Goal: Check status: Check status

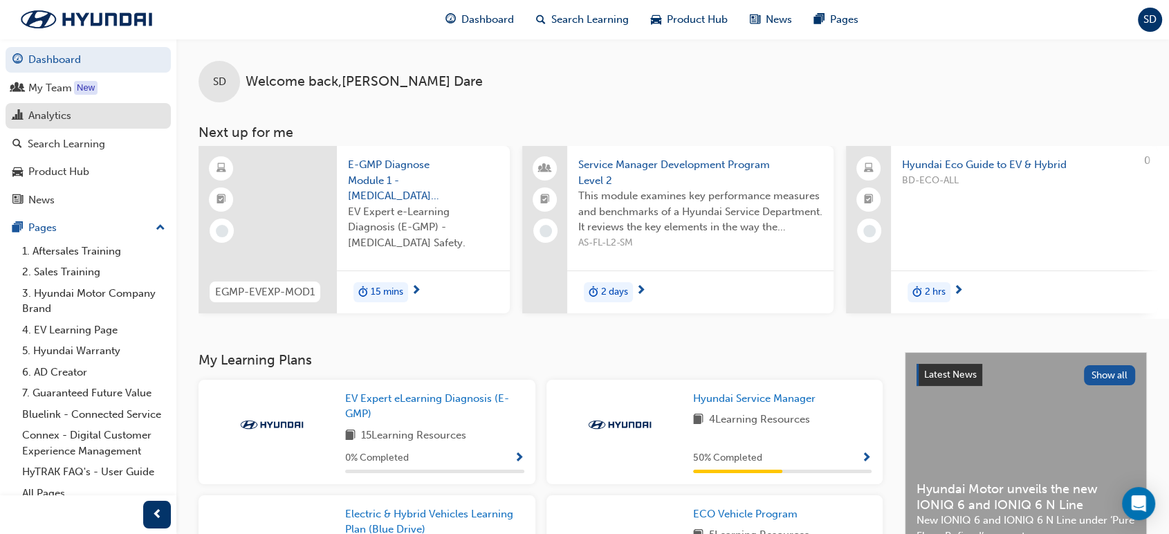
click at [89, 129] on link "Analytics" at bounding box center [88, 116] width 165 height 26
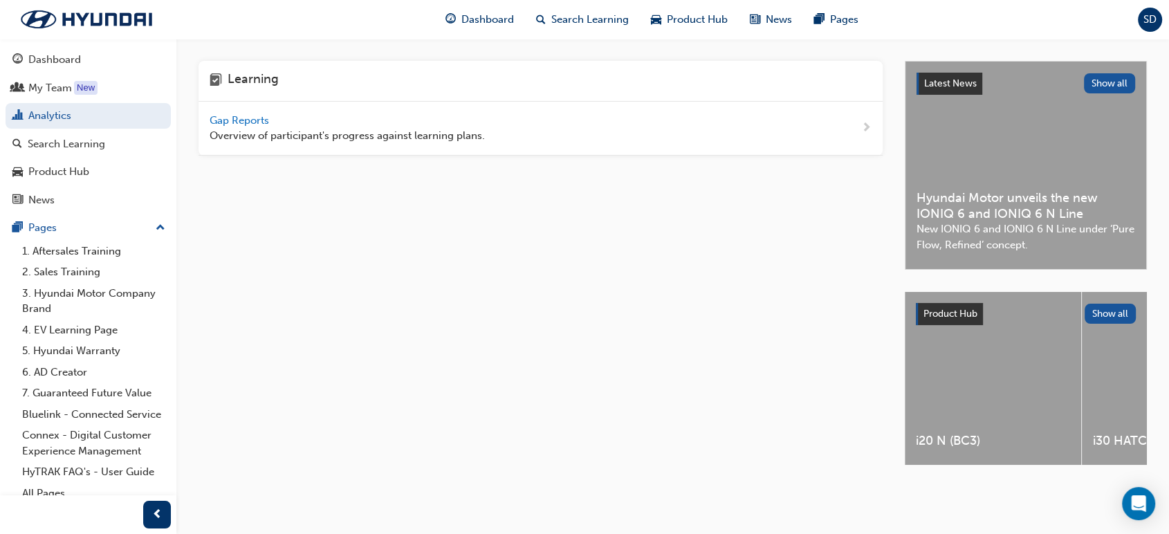
click at [426, 120] on div "Gap Reports Overview of participant's progress against learning plans." at bounding box center [347, 128] width 275 height 31
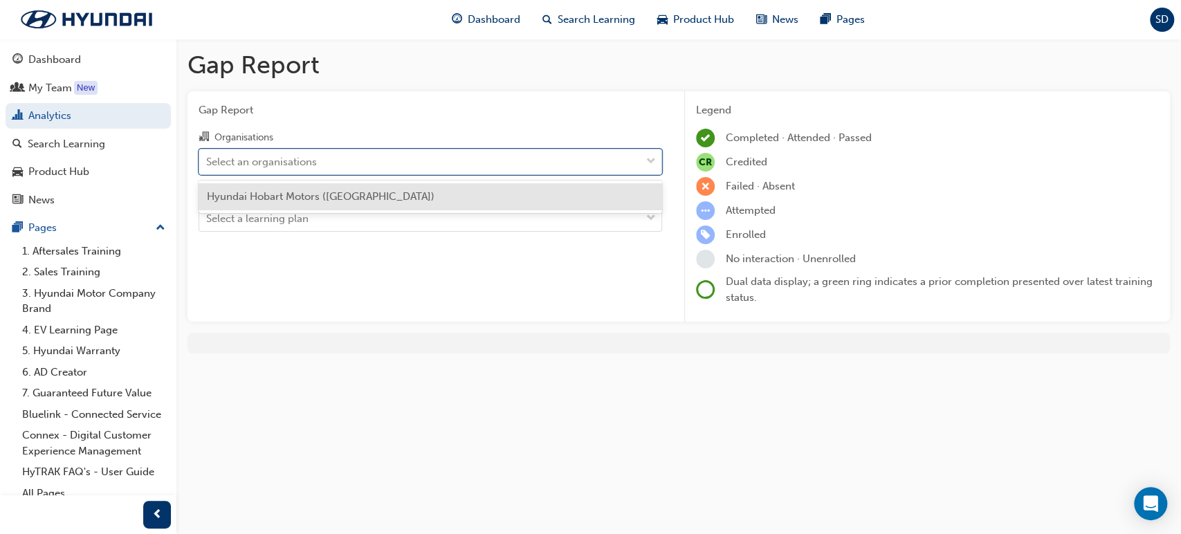
click at [514, 159] on div "Select an organisations" at bounding box center [419, 161] width 441 height 24
click at [208, 159] on input "Organisations option Hyundai Hobart Motors ([GEOGRAPHIC_DATA]) focused, 1 of 1.…" at bounding box center [206, 161] width 1 height 12
click at [487, 201] on div "Hyundai Hobart Motors ([GEOGRAPHIC_DATA])" at bounding box center [431, 196] width 464 height 27
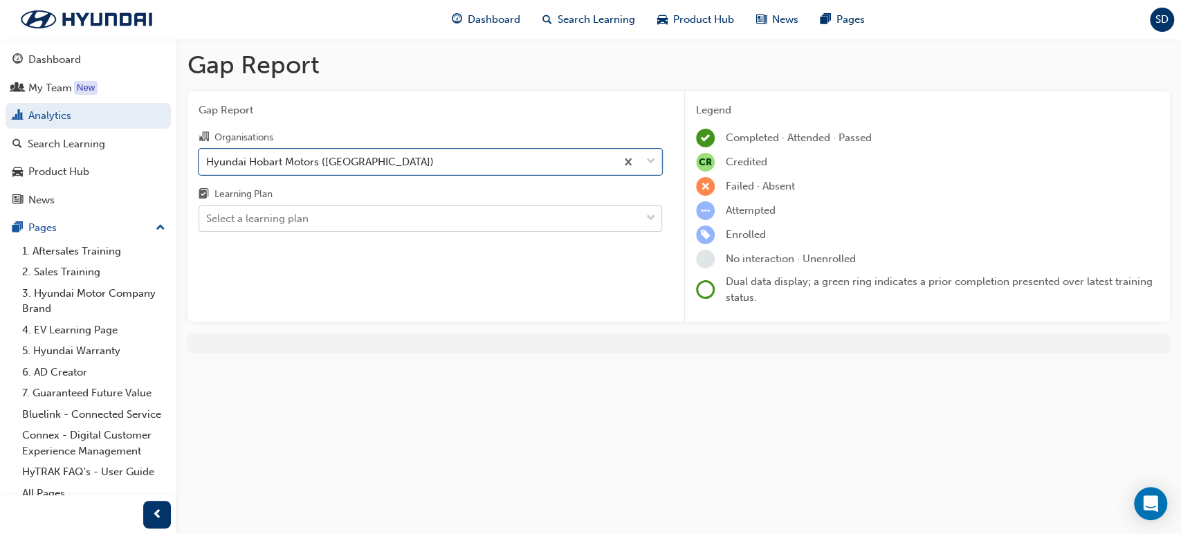
click at [491, 211] on div "Select a learning plan" at bounding box center [419, 219] width 441 height 24
click at [208, 212] on input "Learning Plan Select a learning plan" at bounding box center [206, 218] width 1 height 12
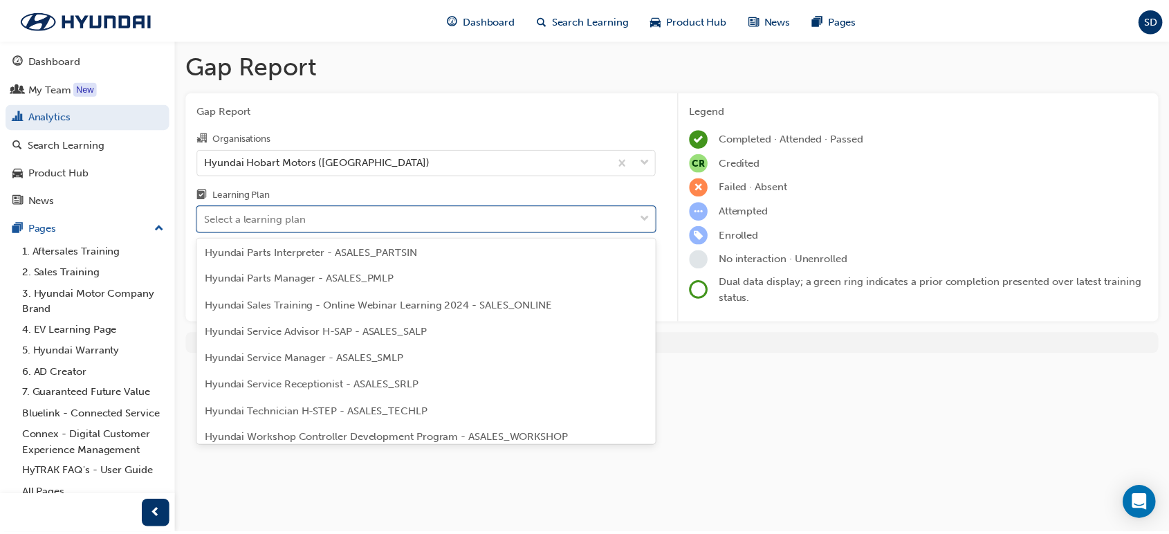
scroll to position [384, 0]
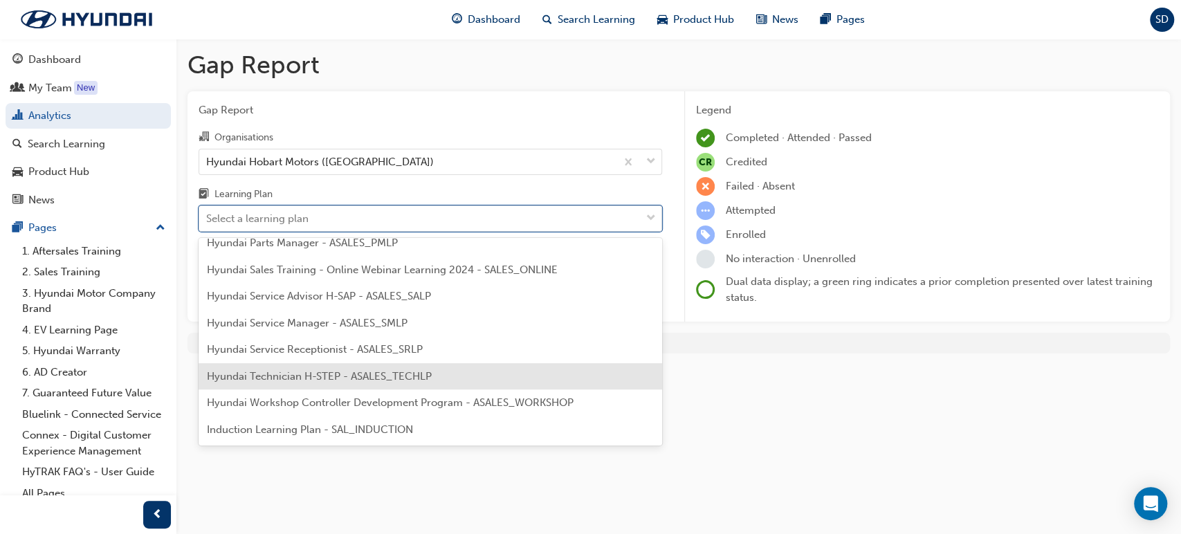
click at [460, 379] on div "Hyundai Technician H-STEP - ASALES_TECHLP" at bounding box center [431, 376] width 464 height 27
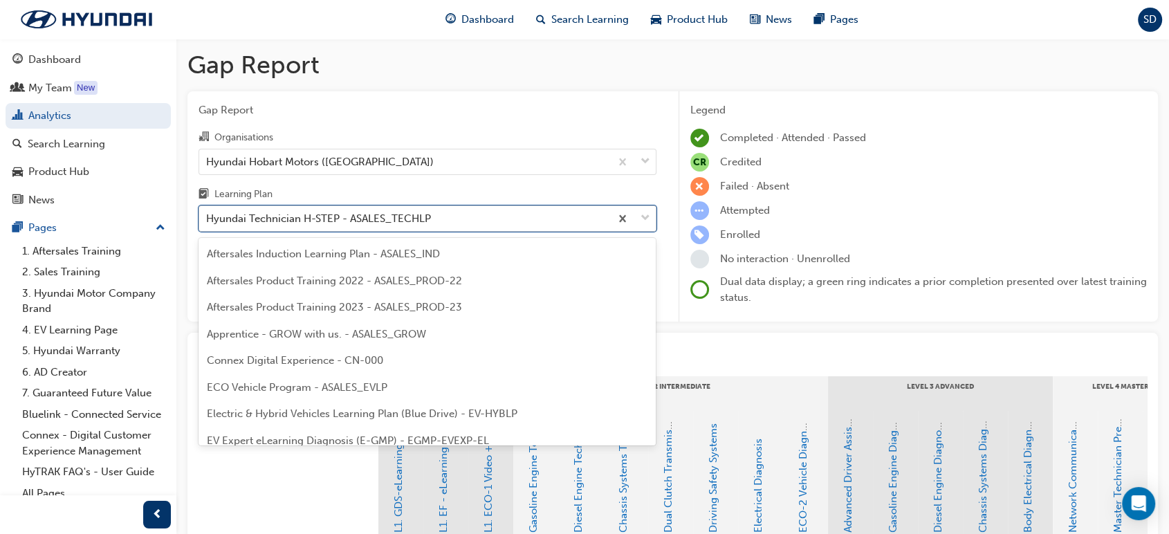
click at [541, 217] on div "Hyundai Technician H-STEP - ASALES_TECHLP" at bounding box center [404, 219] width 411 height 24
click at [208, 217] on input "Learning Plan option Hyundai Technician H-STEP - ASALES_TECHLP, selected. optio…" at bounding box center [206, 218] width 1 height 12
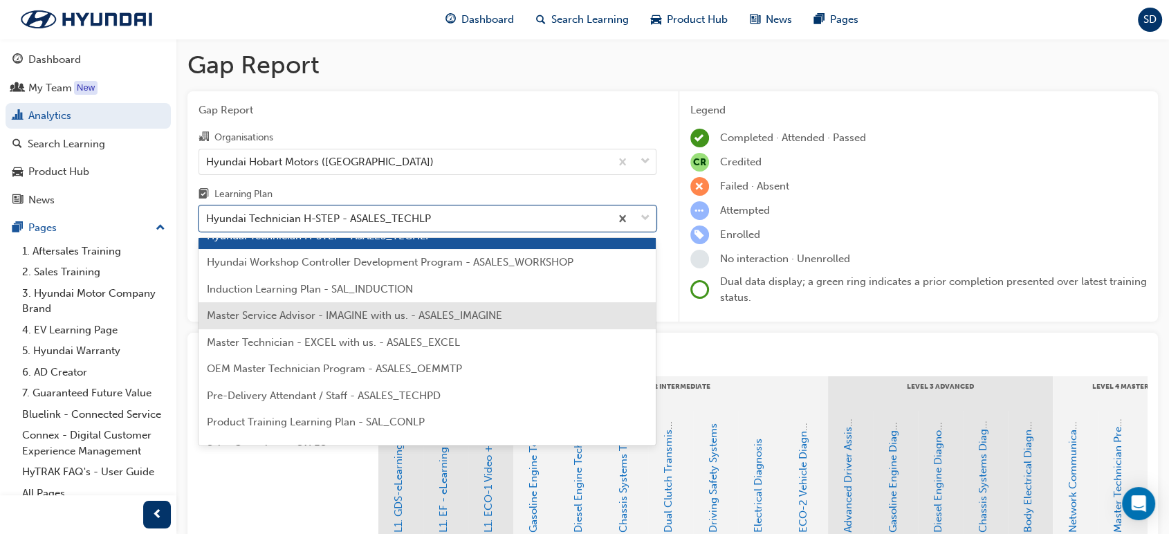
scroll to position [623, 0]
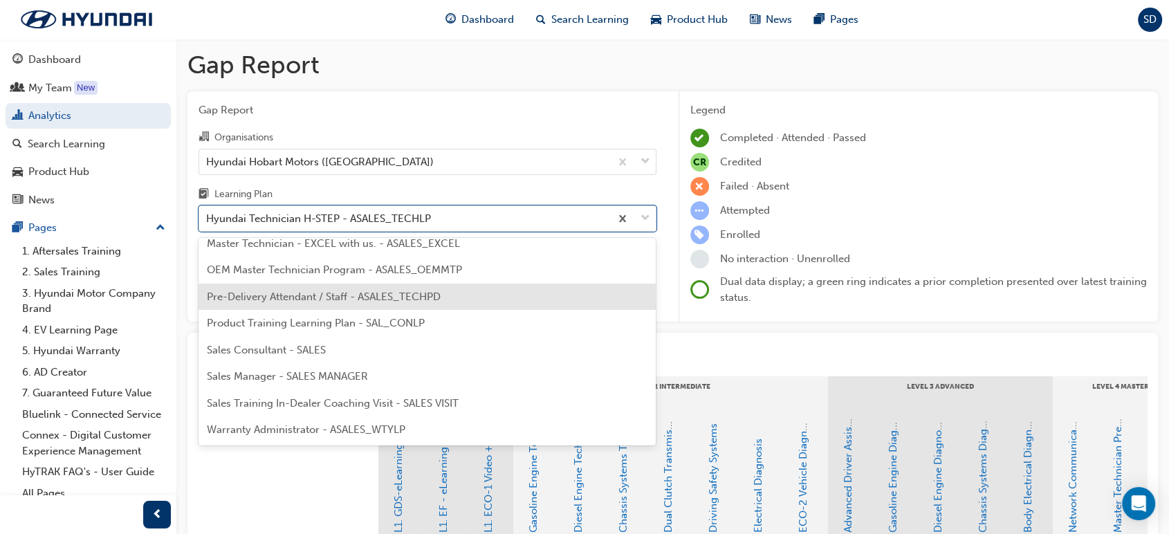
click at [457, 295] on div "Pre-Delivery Attendant / Staff - ASALES_TECHPD" at bounding box center [427, 297] width 457 height 27
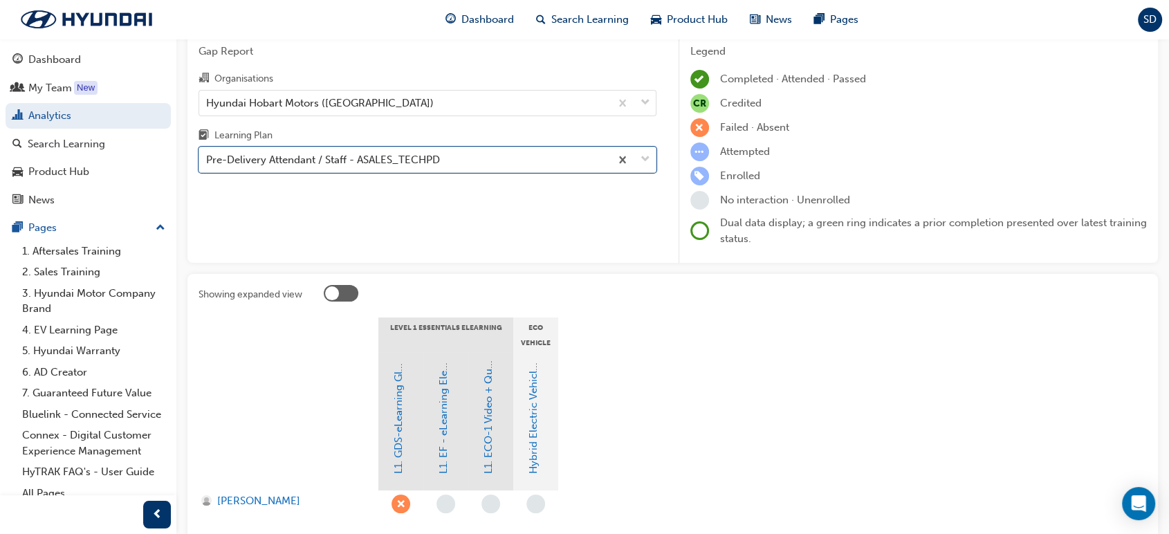
scroll to position [158, 0]
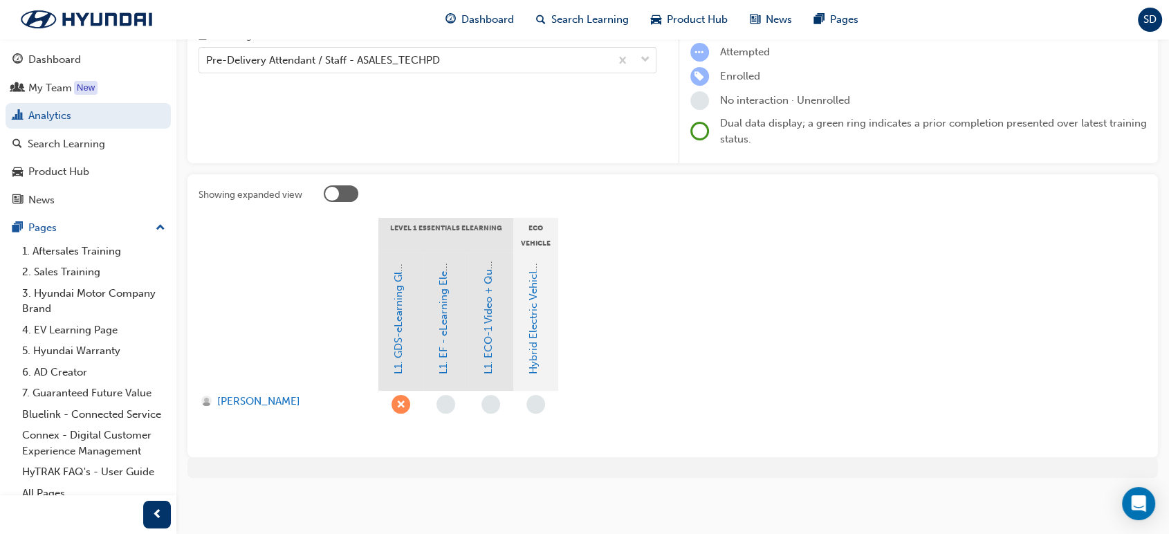
click at [399, 403] on span "learningRecordVerb_FAIL-icon" at bounding box center [401, 404] width 19 height 19
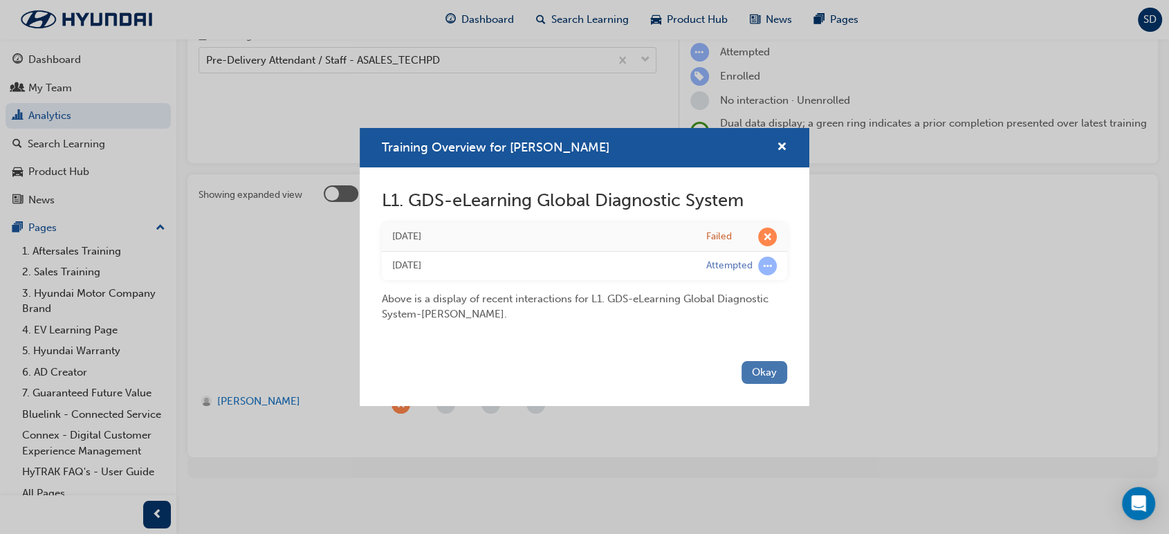
click at [766, 368] on button "Okay" at bounding box center [765, 372] width 46 height 23
